Goal: Check status: Check status

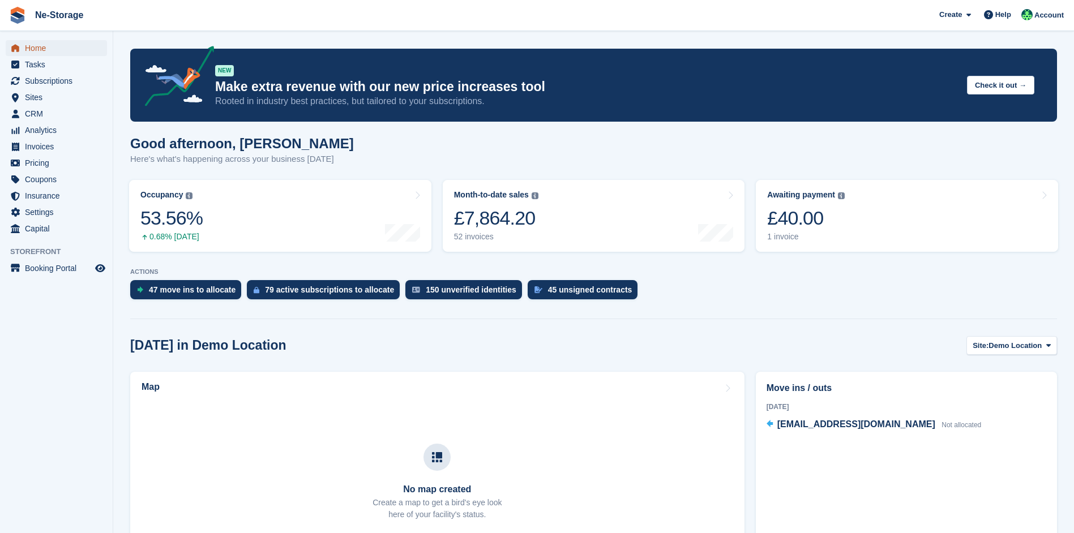
click at [33, 52] on span "Home" at bounding box center [59, 48] width 68 height 16
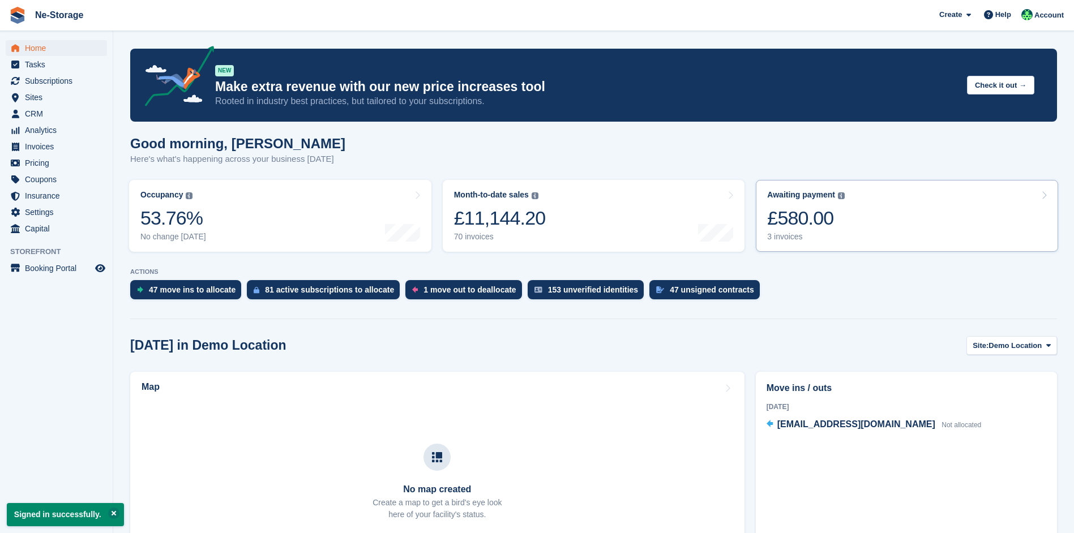
click at [932, 230] on link "Awaiting payment The total outstanding balance on all open invoices. £580.00 3 …" at bounding box center [907, 216] width 302 height 72
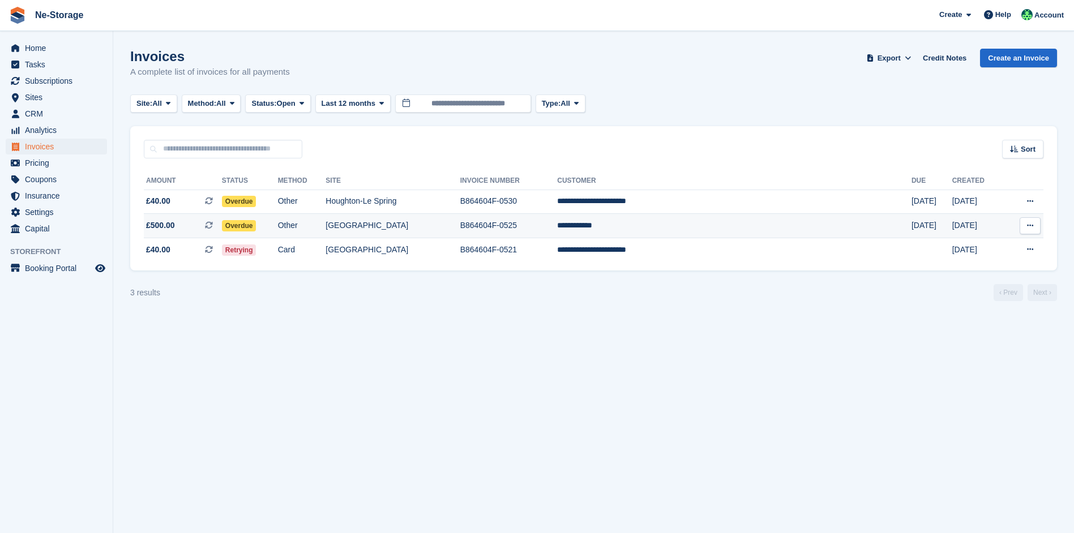
click at [984, 229] on td "14 Aug" at bounding box center [979, 226] width 53 height 24
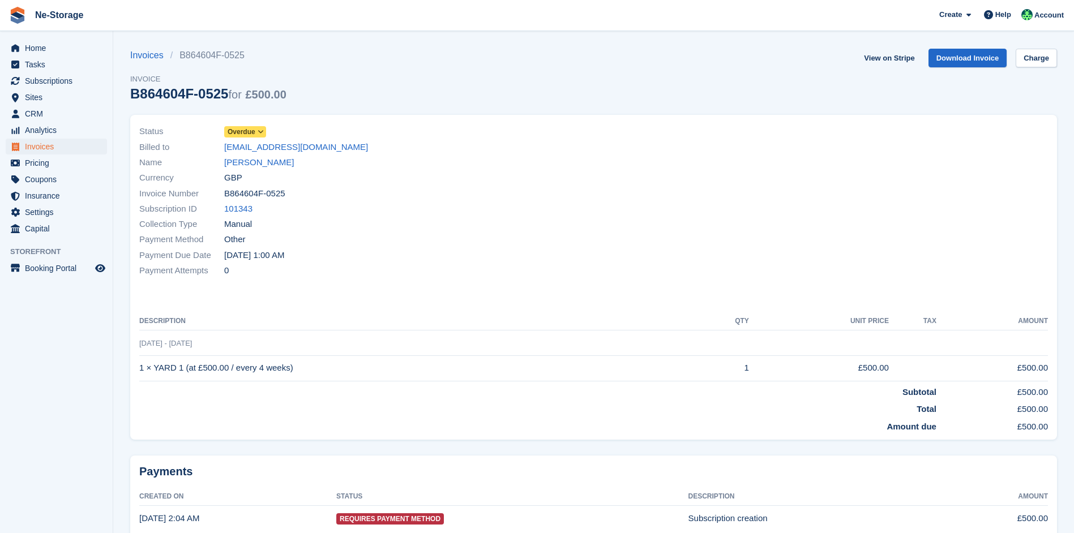
click at [236, 131] on span "Overdue" at bounding box center [242, 132] width 28 height 10
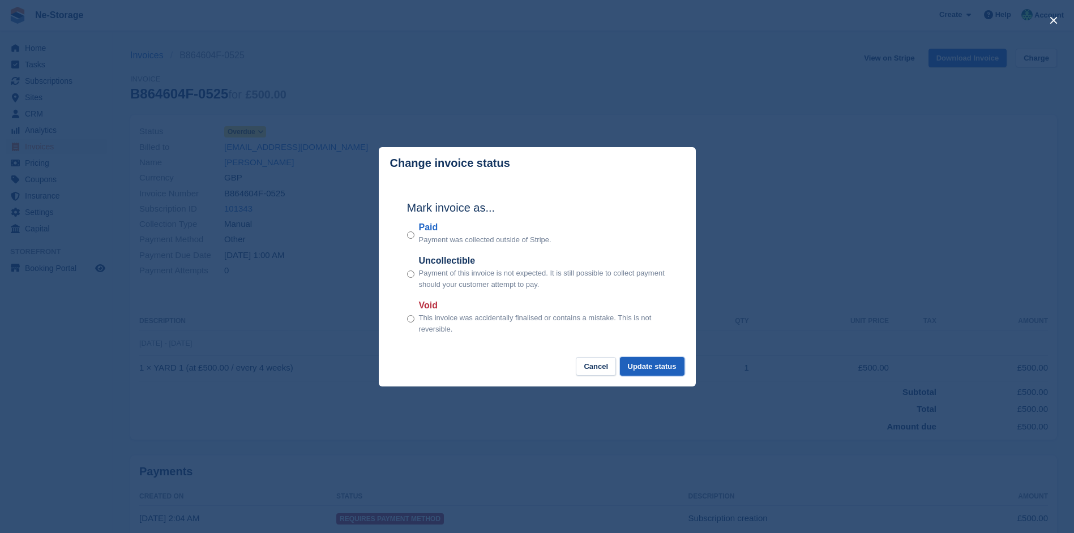
click at [670, 370] on button "Update status" at bounding box center [652, 366] width 65 height 19
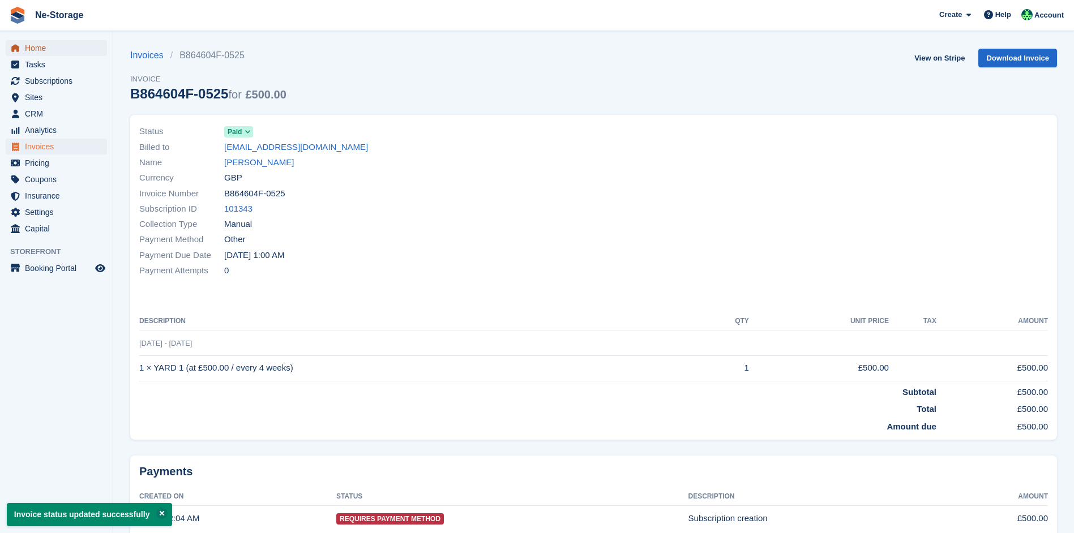
click at [51, 52] on span "Home" at bounding box center [59, 48] width 68 height 16
